Goal: Information Seeking & Learning: Learn about a topic

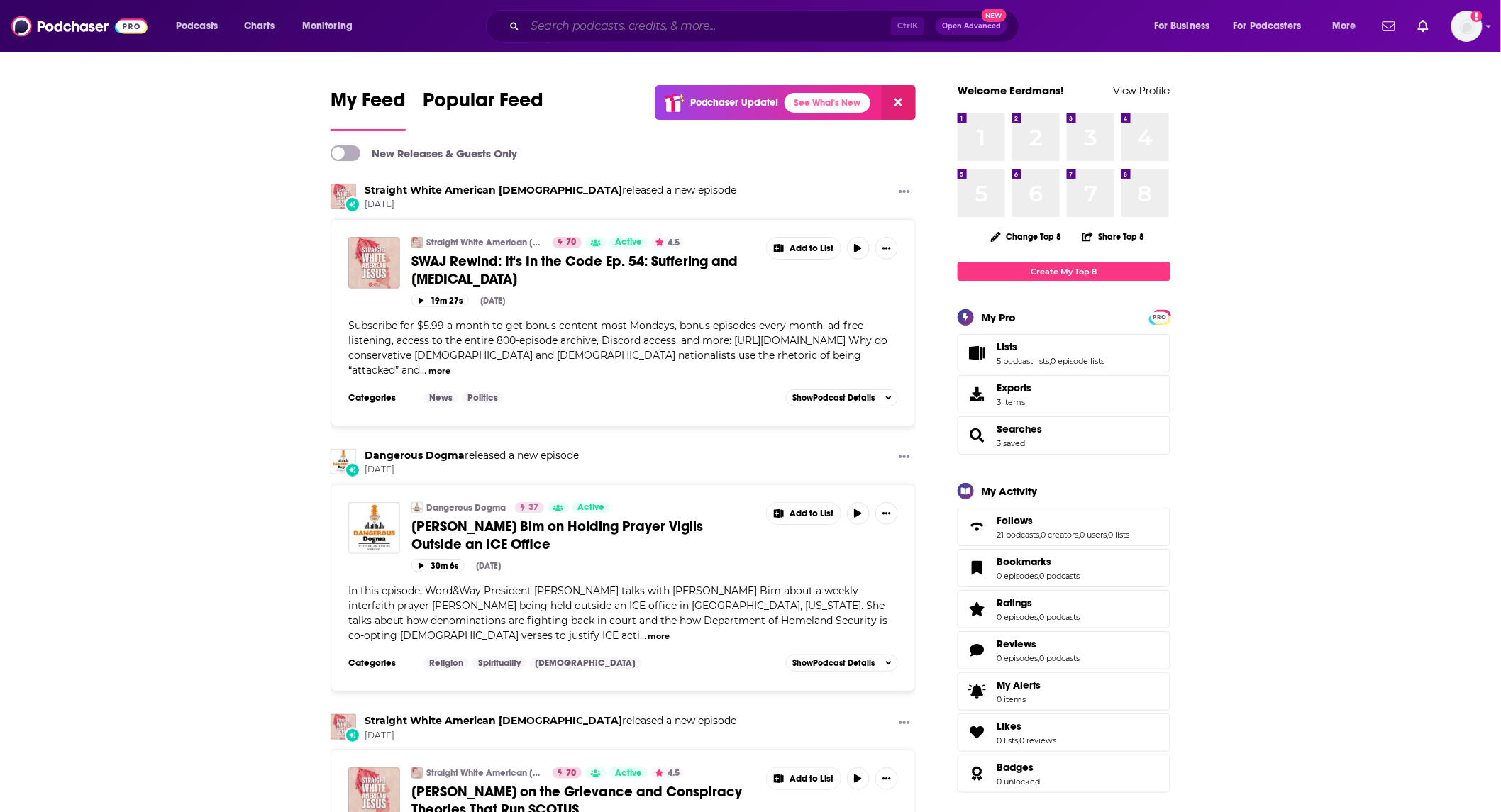
click at [731, 22] on input "Search podcasts, credits, & more..." at bounding box center [708, 26] width 366 height 22
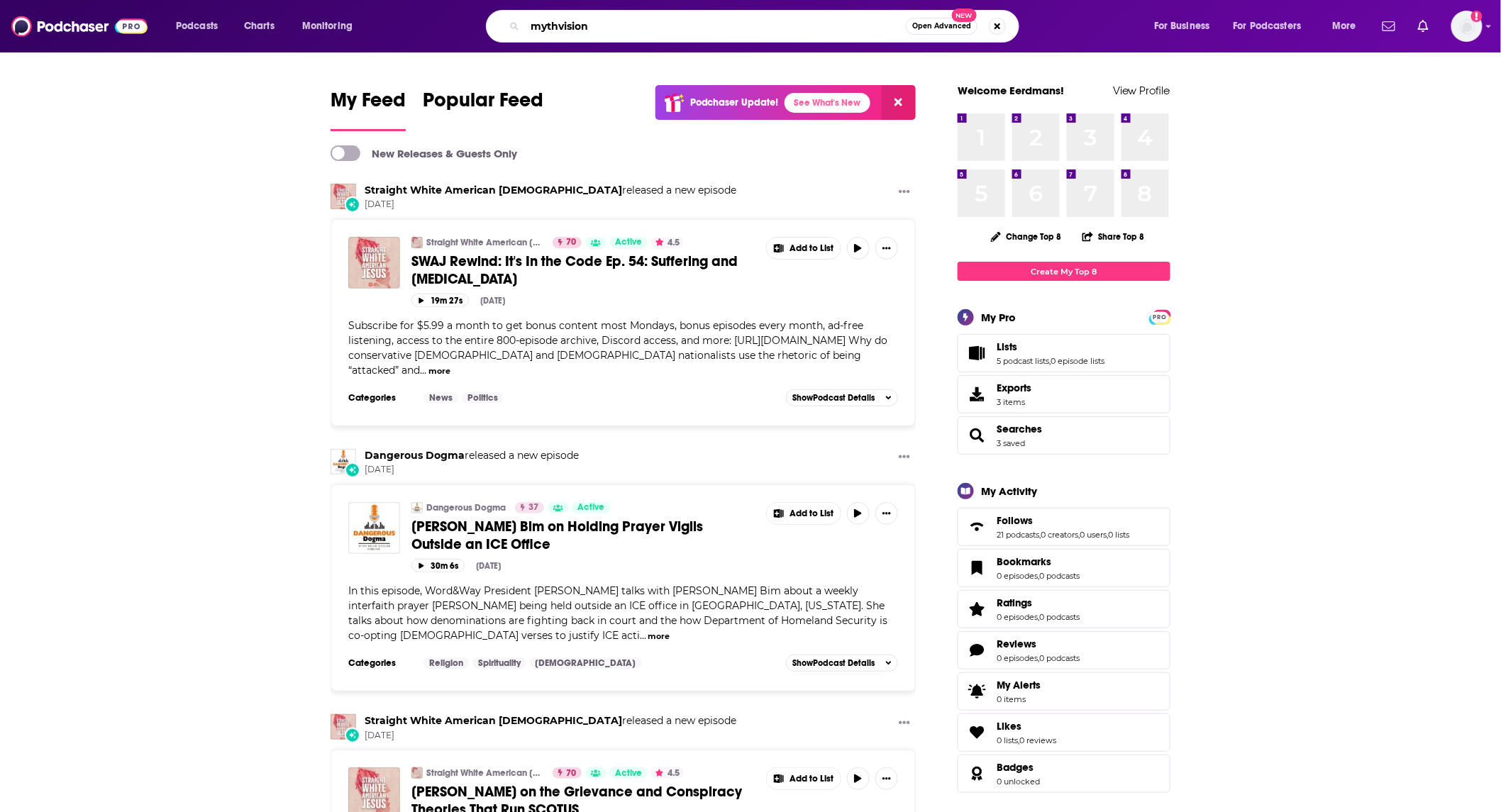
type input "mythvision"
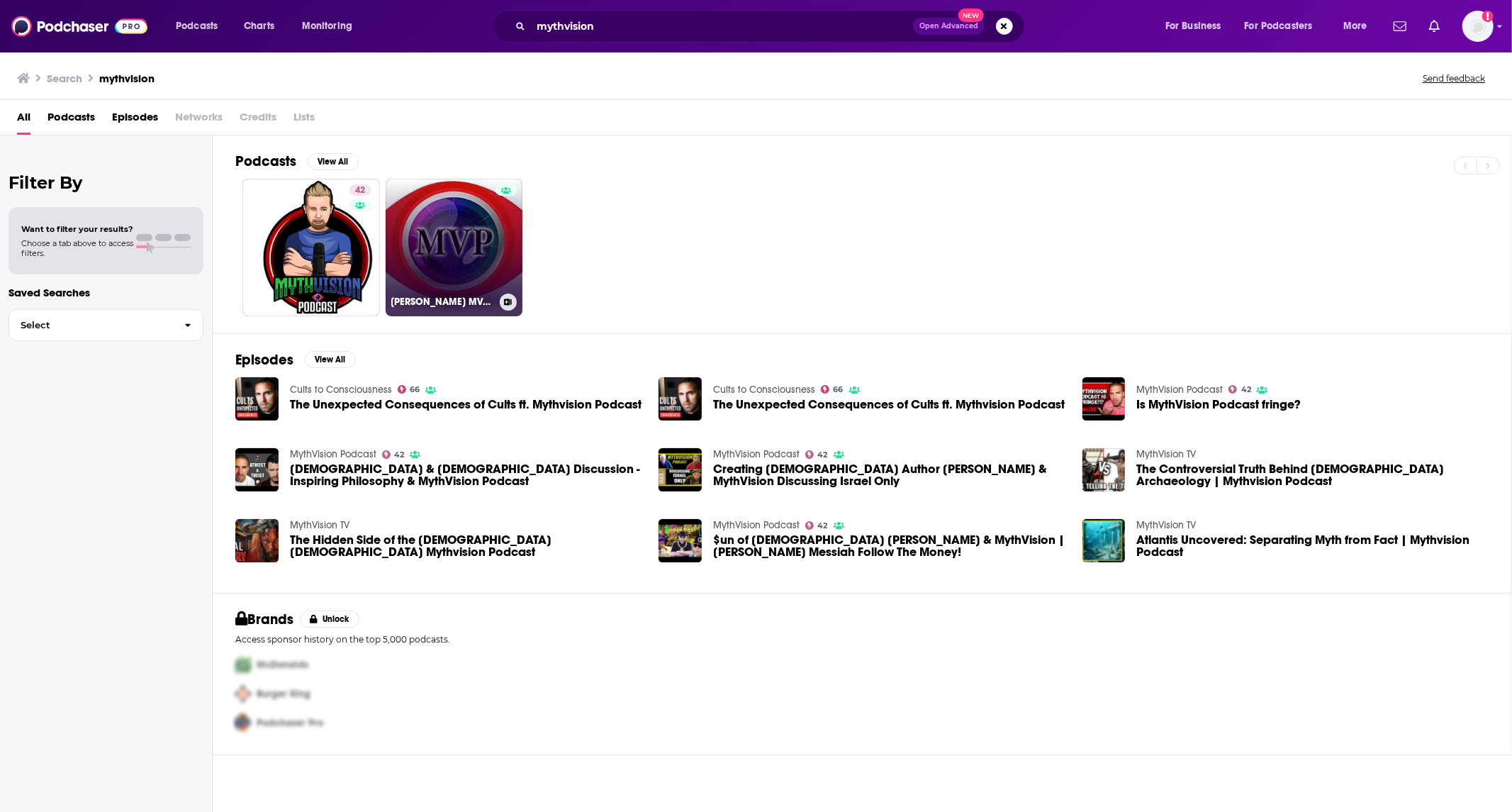
click at [494, 239] on link "[PERSON_NAME] MVP podcast" at bounding box center [455, 247] width 138 height 138
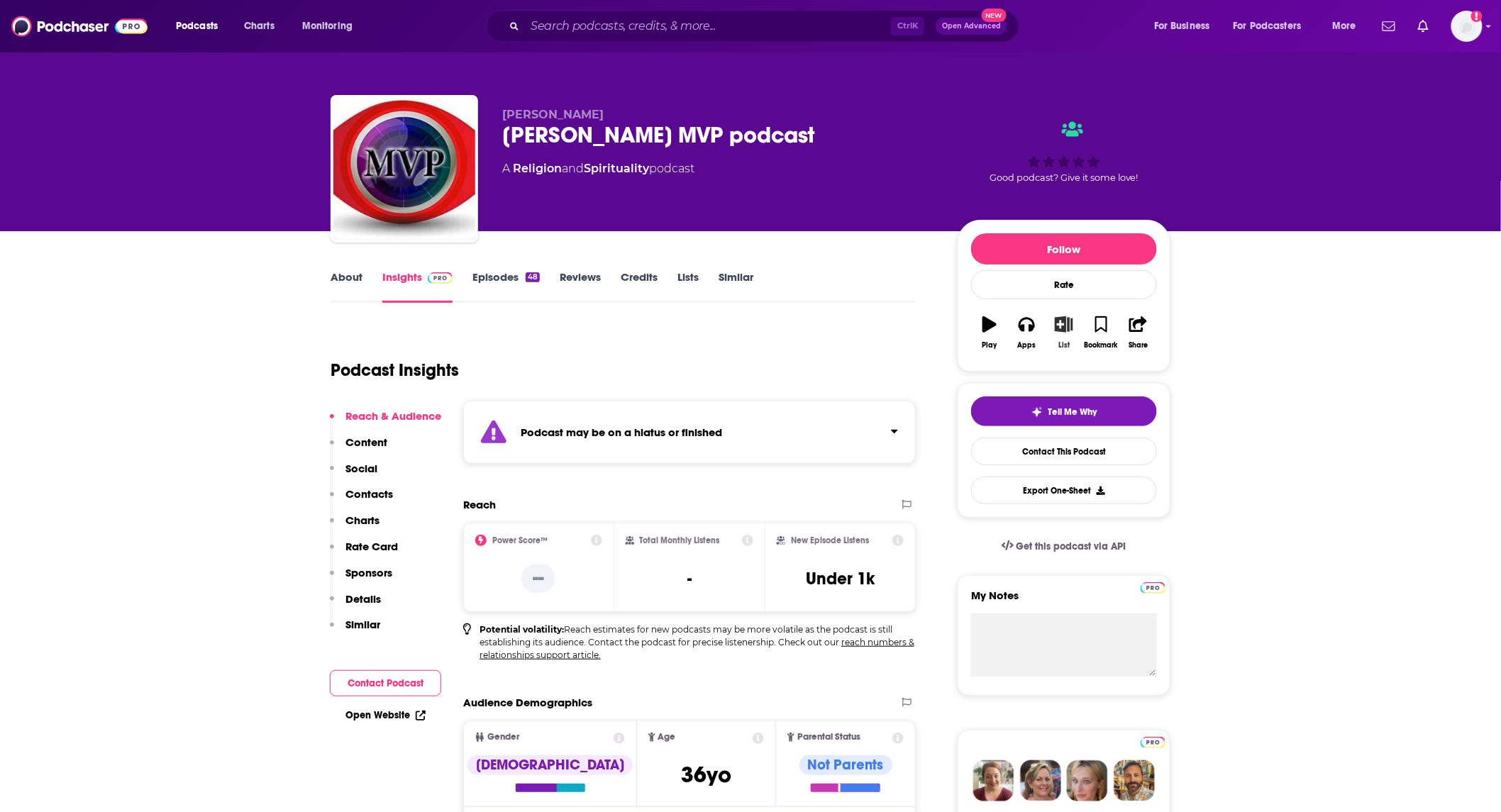
click at [1064, 331] on icon "button" at bounding box center [1064, 323] width 18 height 15
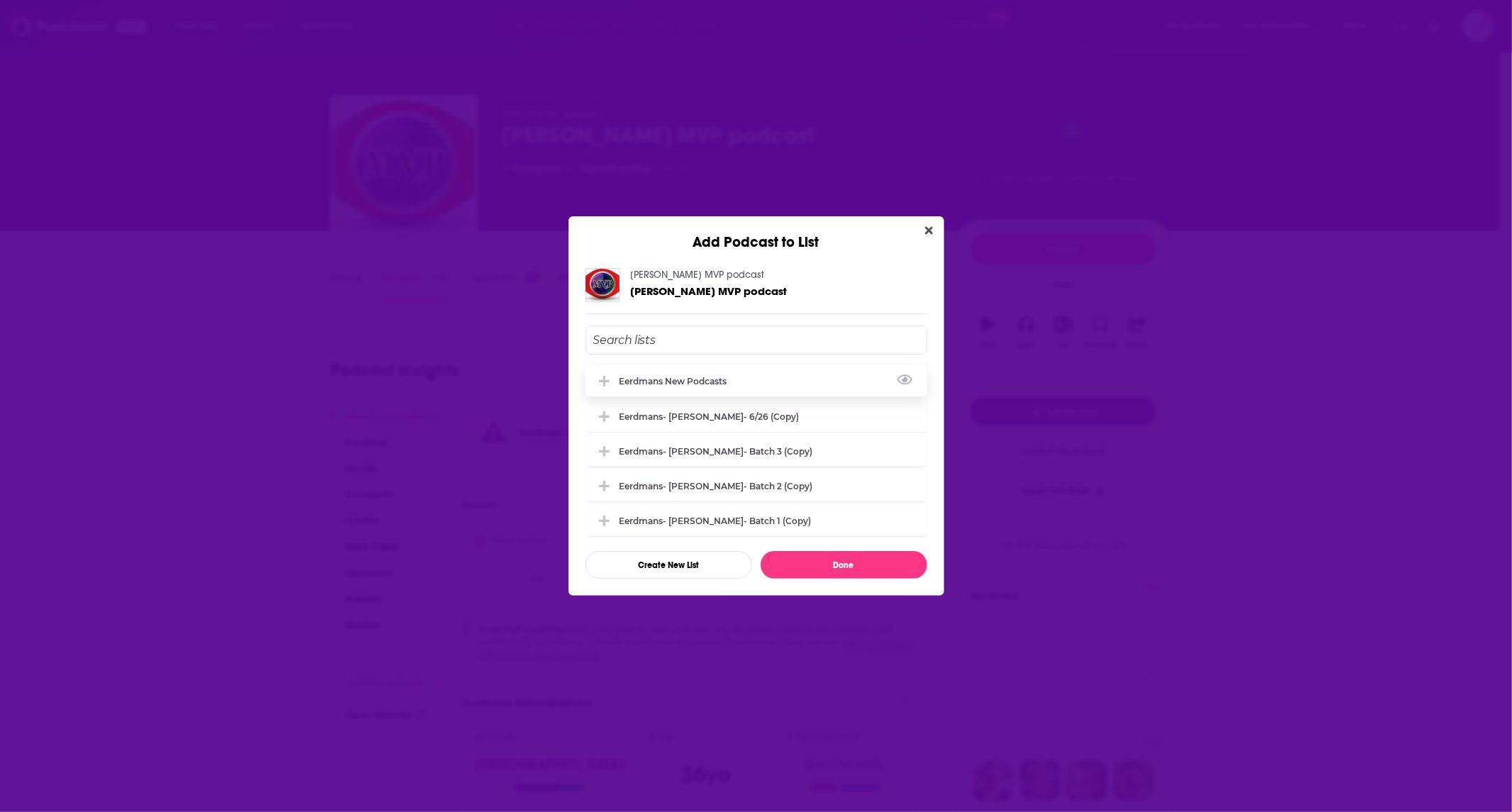
click at [819, 377] on div "Eerdmans new podcasts" at bounding box center [756, 381] width 342 height 31
click at [867, 558] on button "Done" at bounding box center [844, 565] width 167 height 28
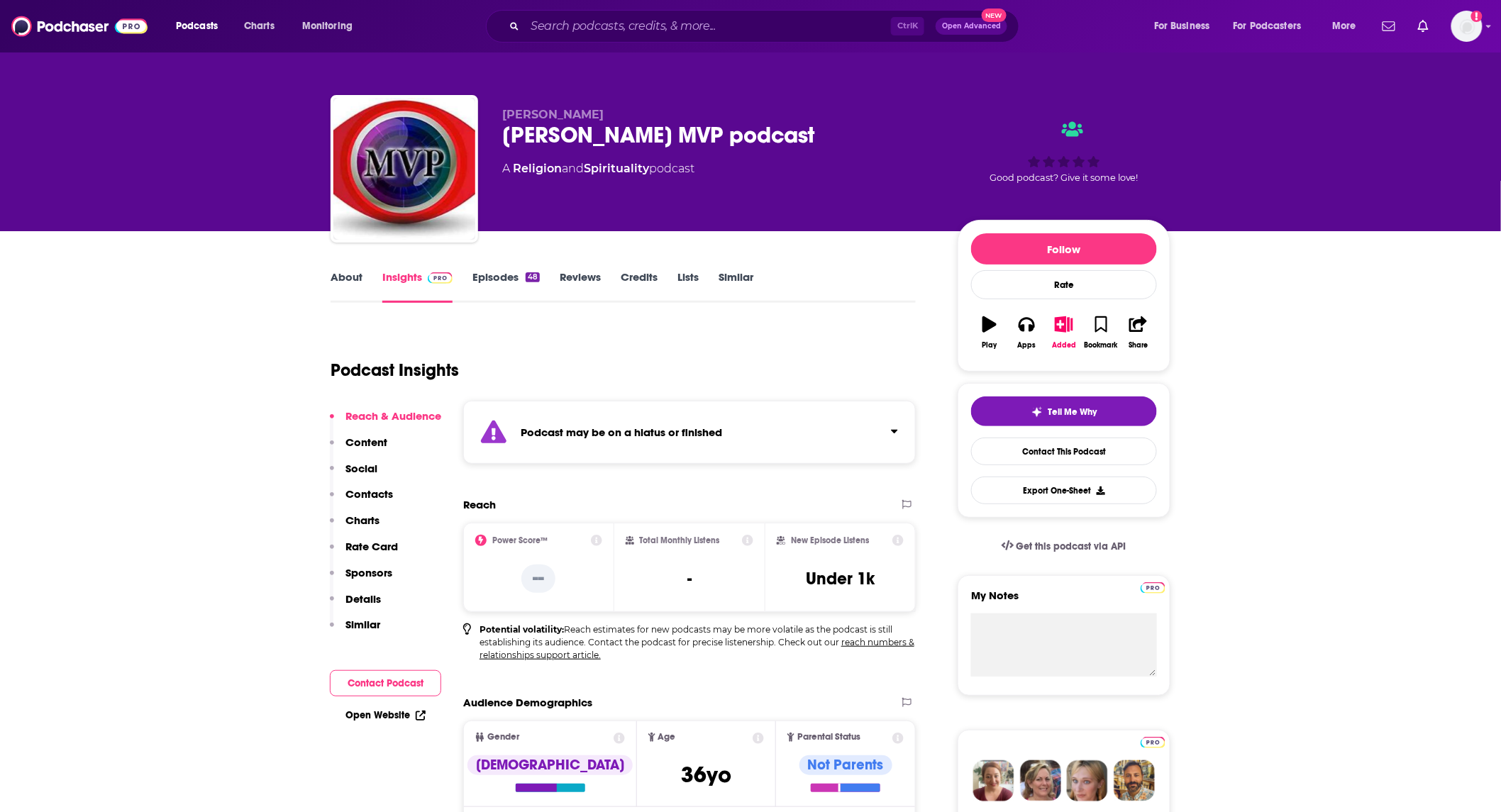
click at [344, 284] on link "About" at bounding box center [347, 286] width 32 height 33
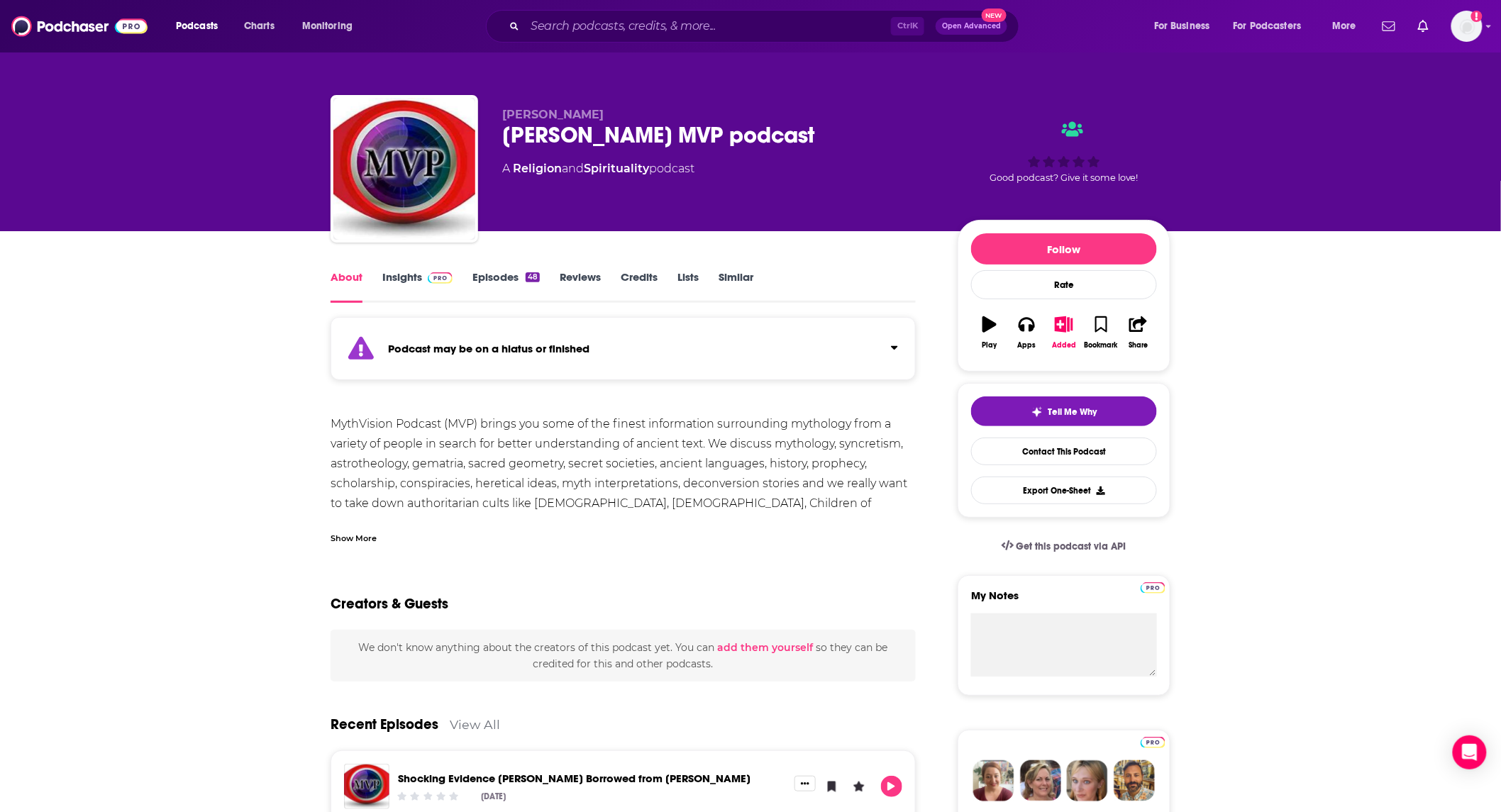
click at [350, 536] on div "Show More" at bounding box center [354, 537] width 46 height 13
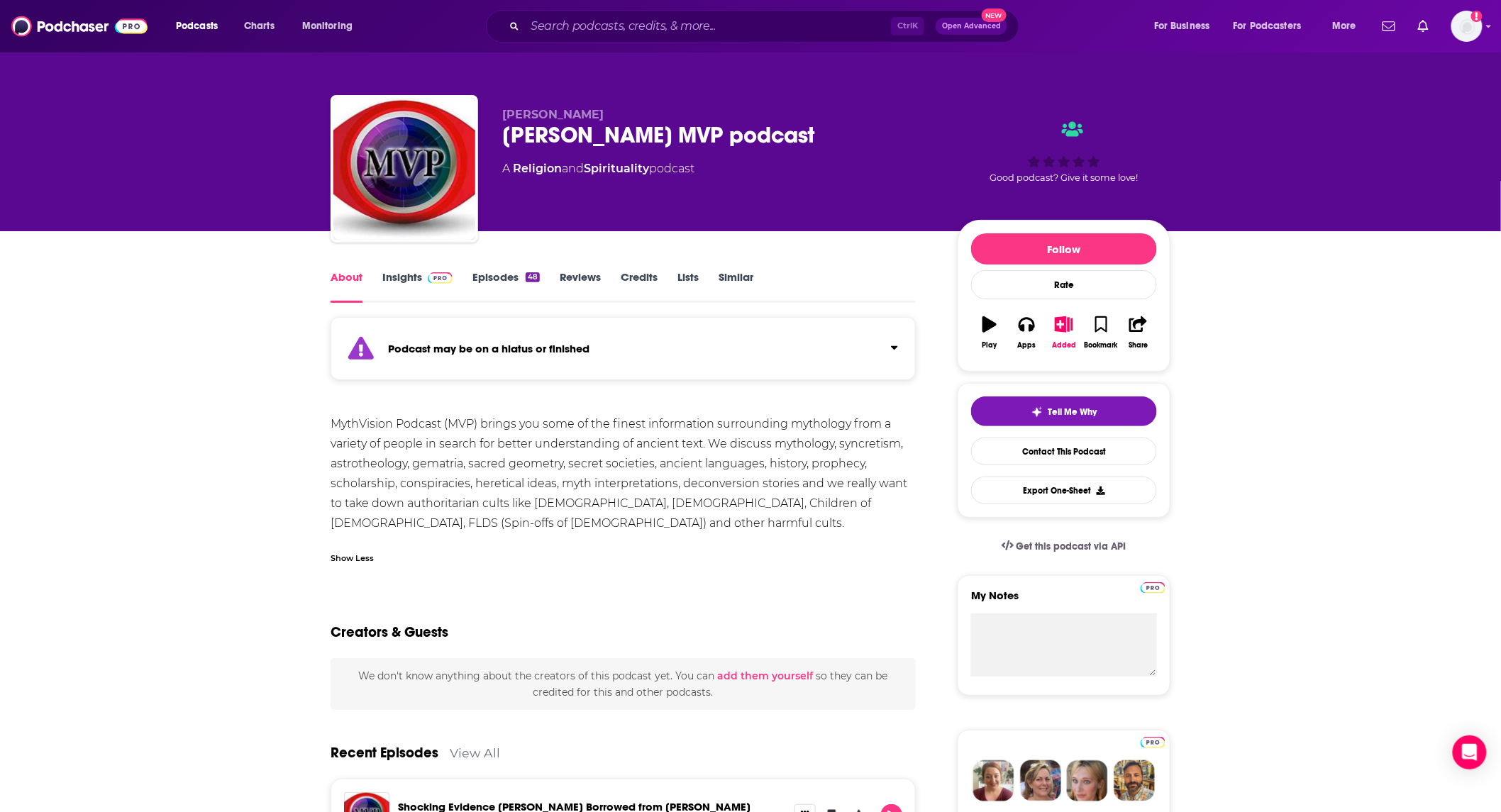
click at [481, 280] on link "Episodes 48" at bounding box center [506, 286] width 67 height 33
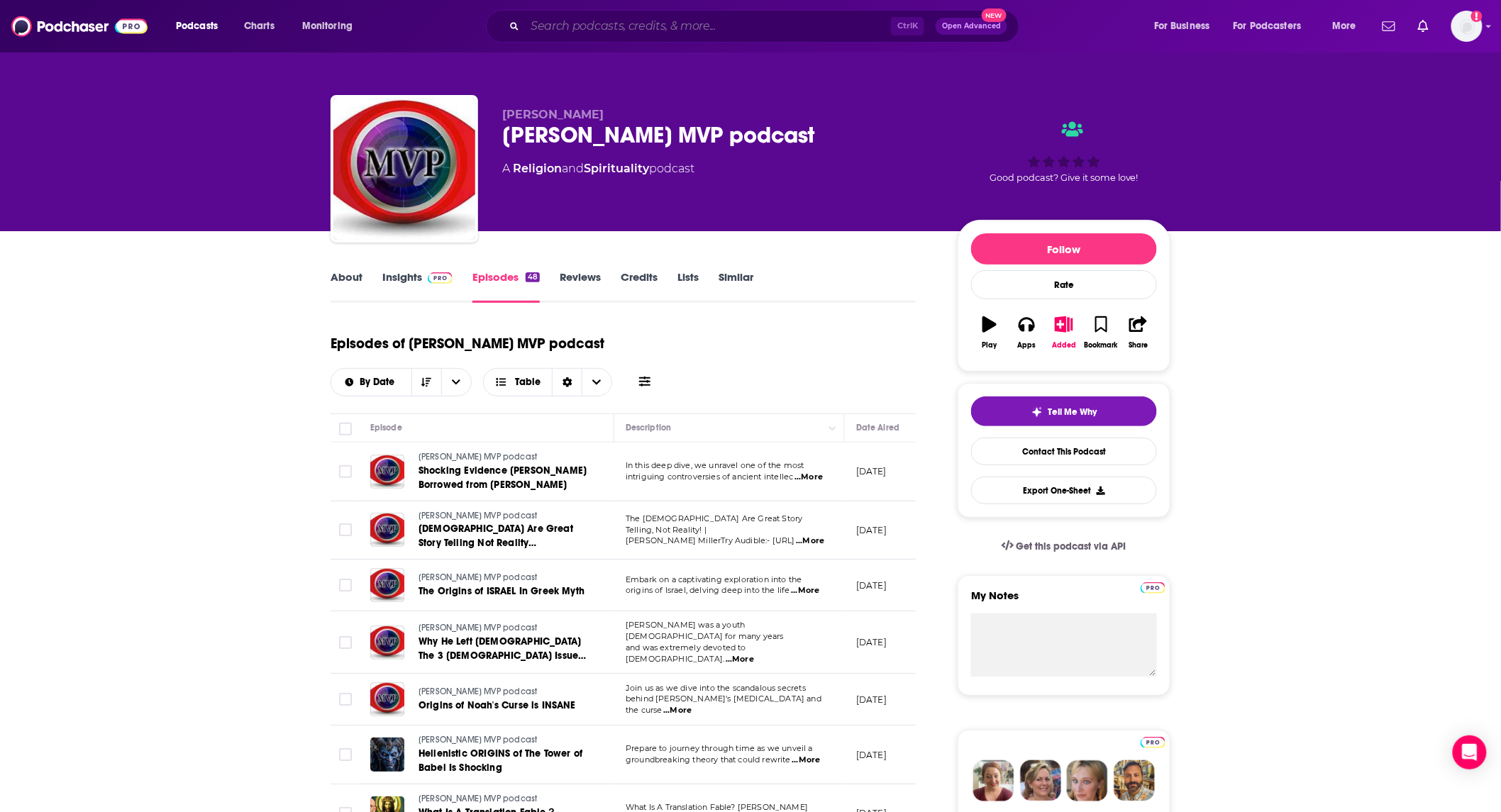
click at [670, 26] on input "Search podcasts, credits, & more..." at bounding box center [708, 26] width 366 height 22
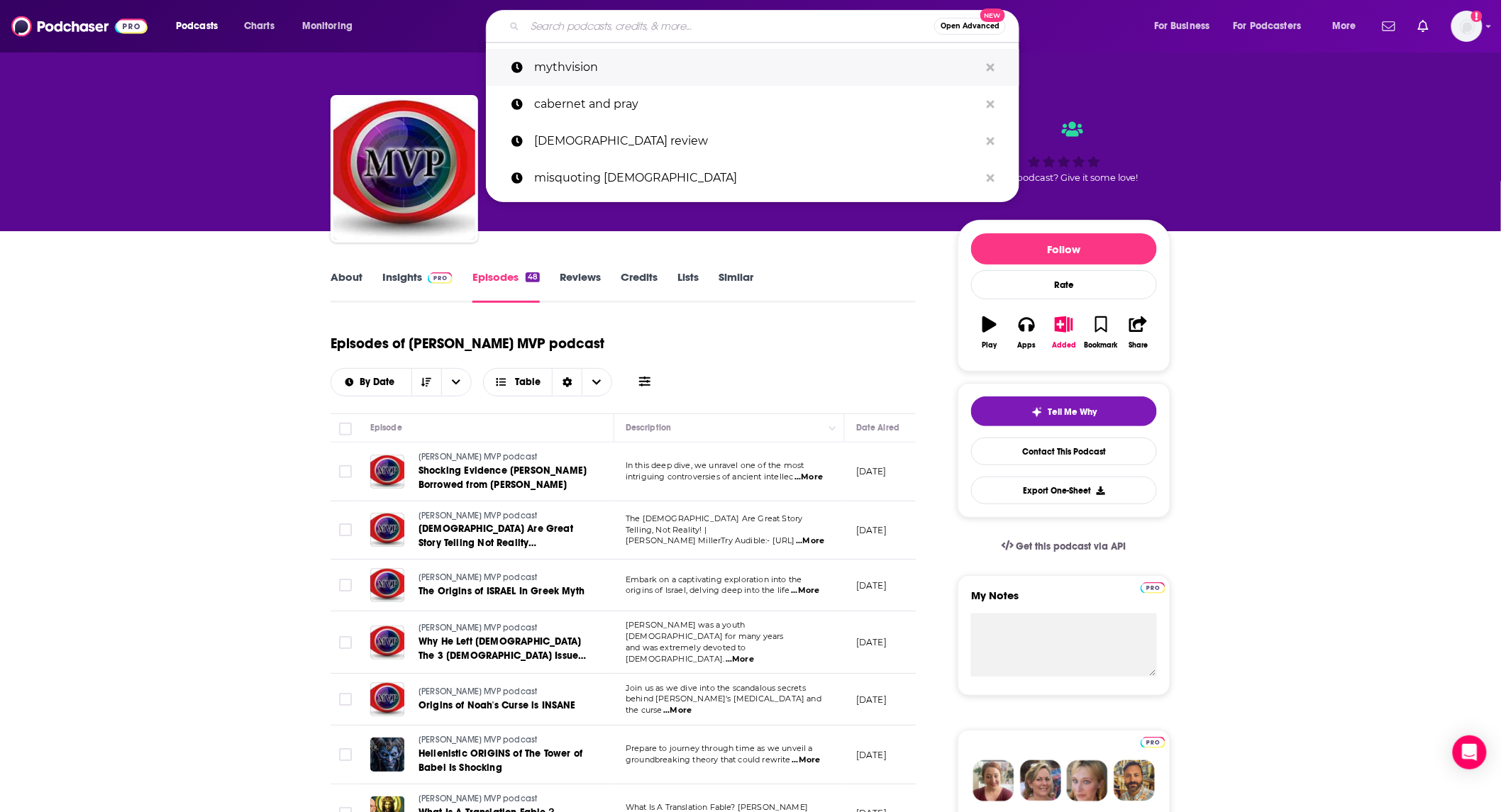
click at [656, 66] on p "mythvision" at bounding box center [757, 67] width 446 height 37
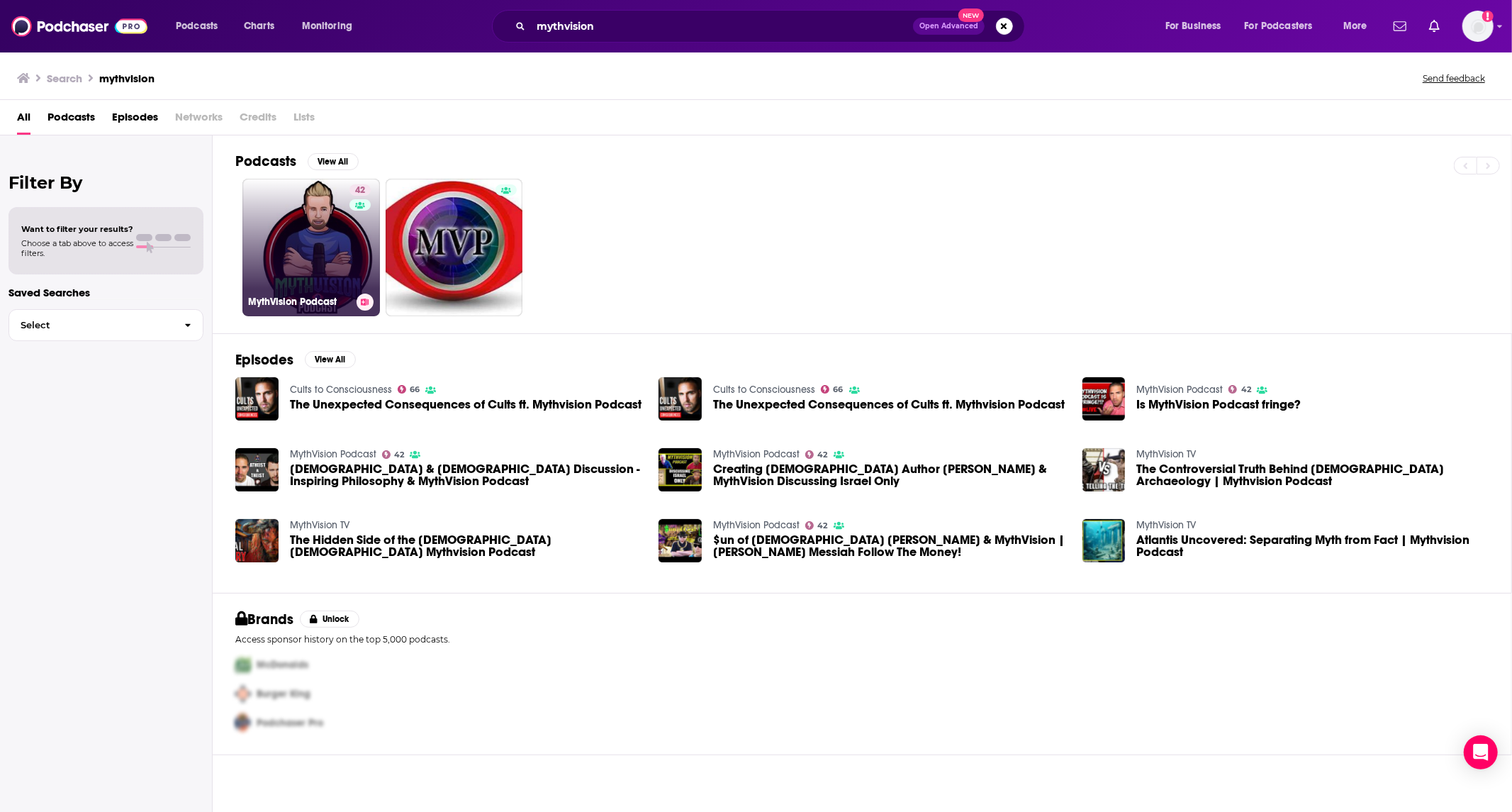
click at [335, 219] on link "42 MythVision Podcast" at bounding box center [312, 247] width 138 height 138
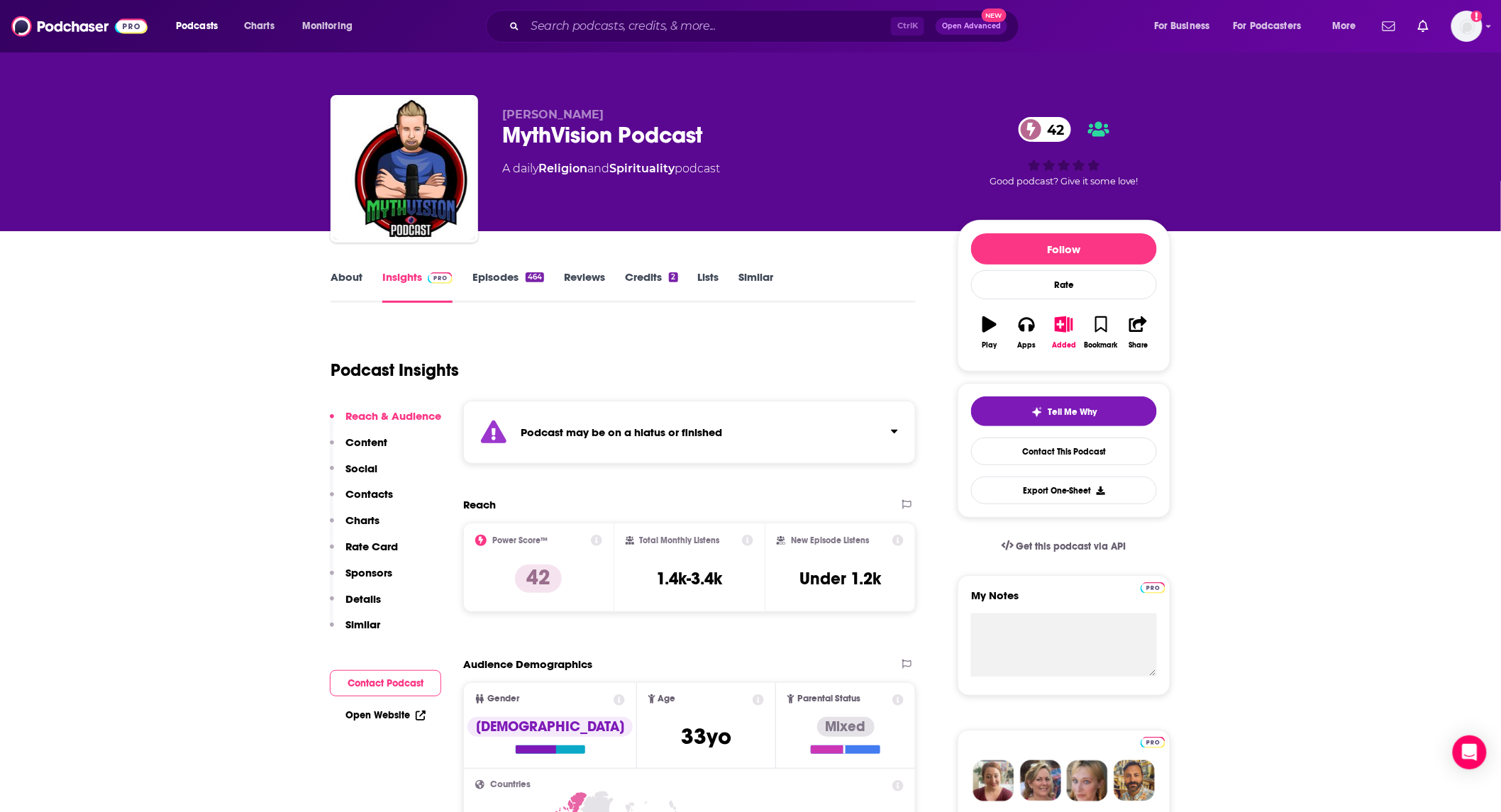
click at [483, 278] on link "Episodes 464" at bounding box center [508, 286] width 71 height 33
